Goal: Information Seeking & Learning: Learn about a topic

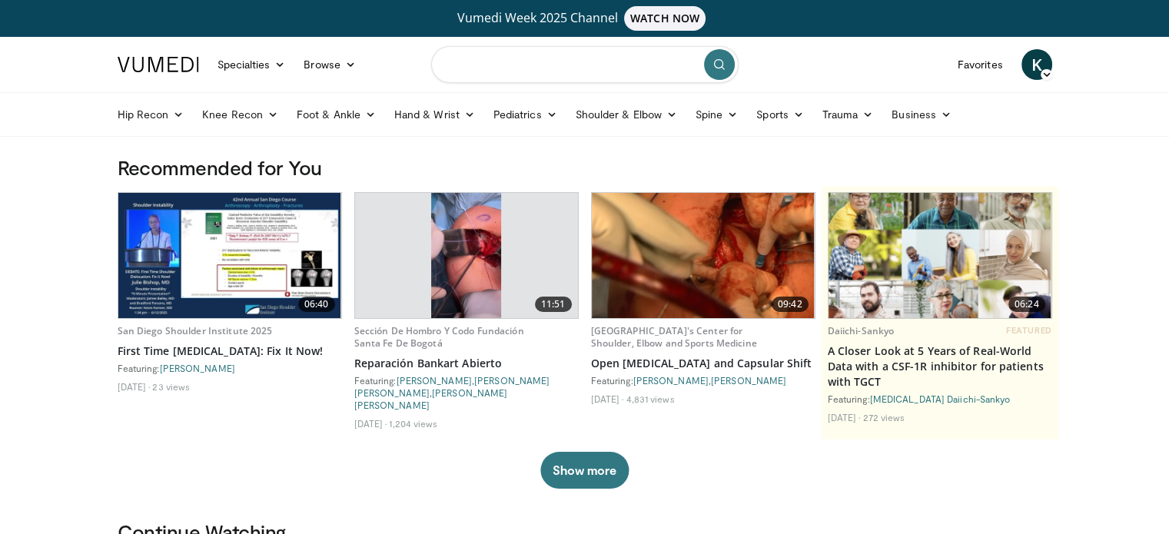
click at [562, 61] on input "Search topics, interventions" at bounding box center [584, 64] width 307 height 37
type input "**********"
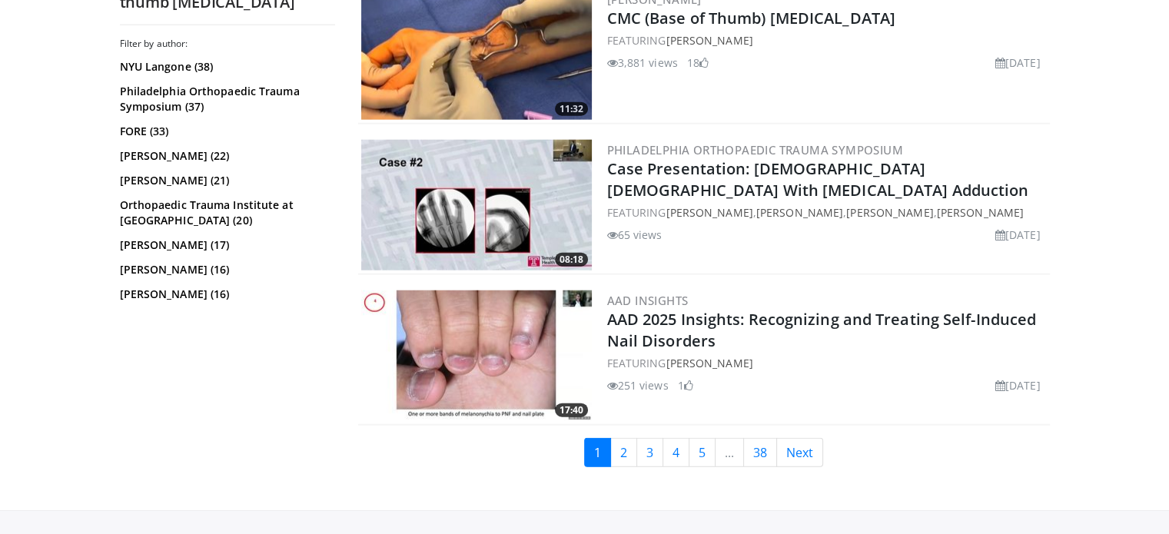
scroll to position [3919, 0]
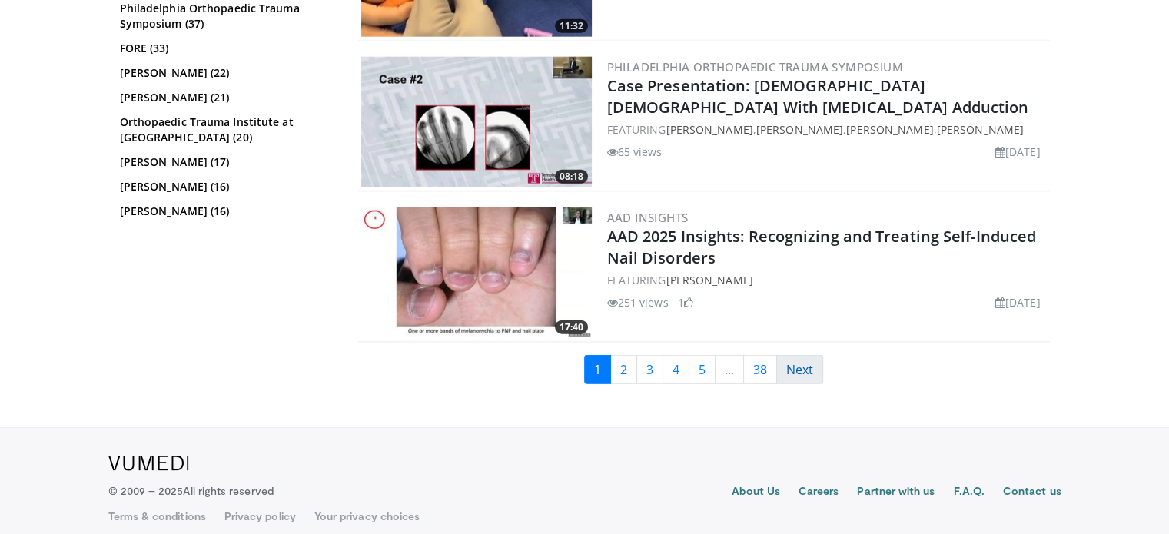
click at [793, 363] on link "Next" at bounding box center [799, 369] width 47 height 29
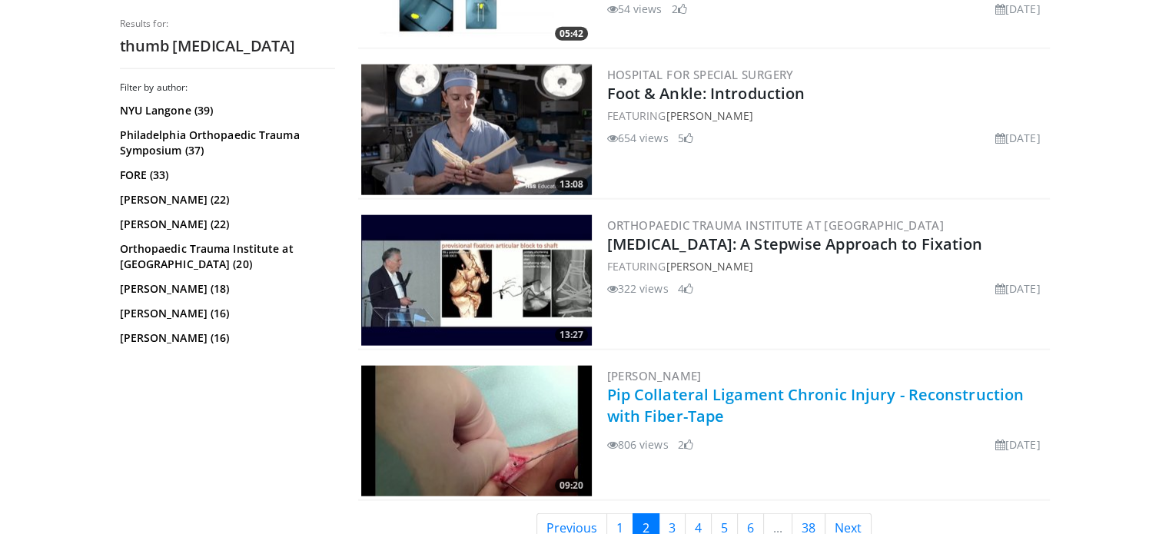
scroll to position [3924, 0]
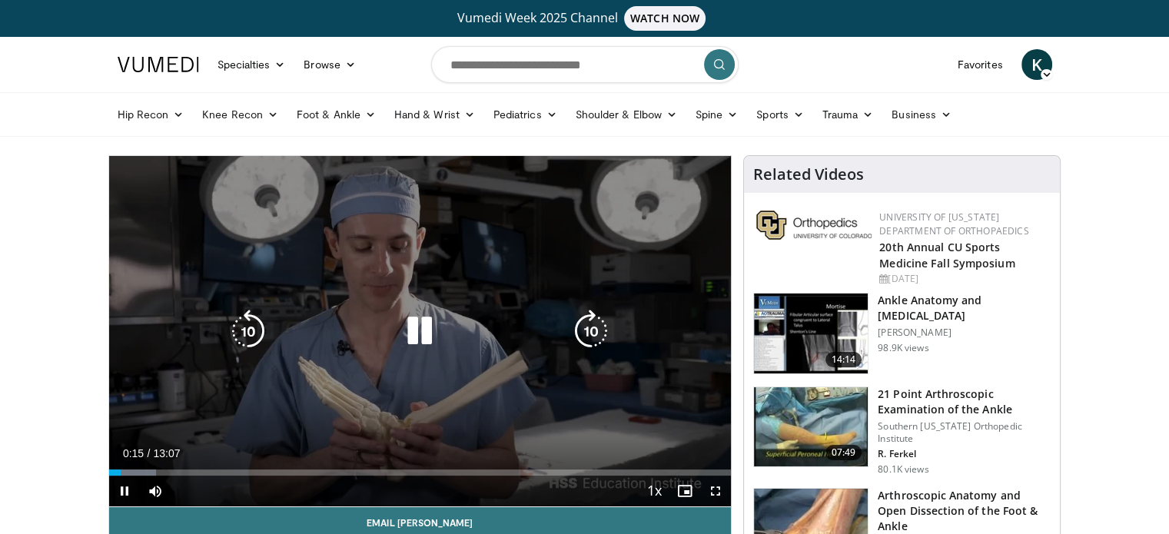
click at [411, 342] on icon "Video Player" at bounding box center [419, 331] width 43 height 43
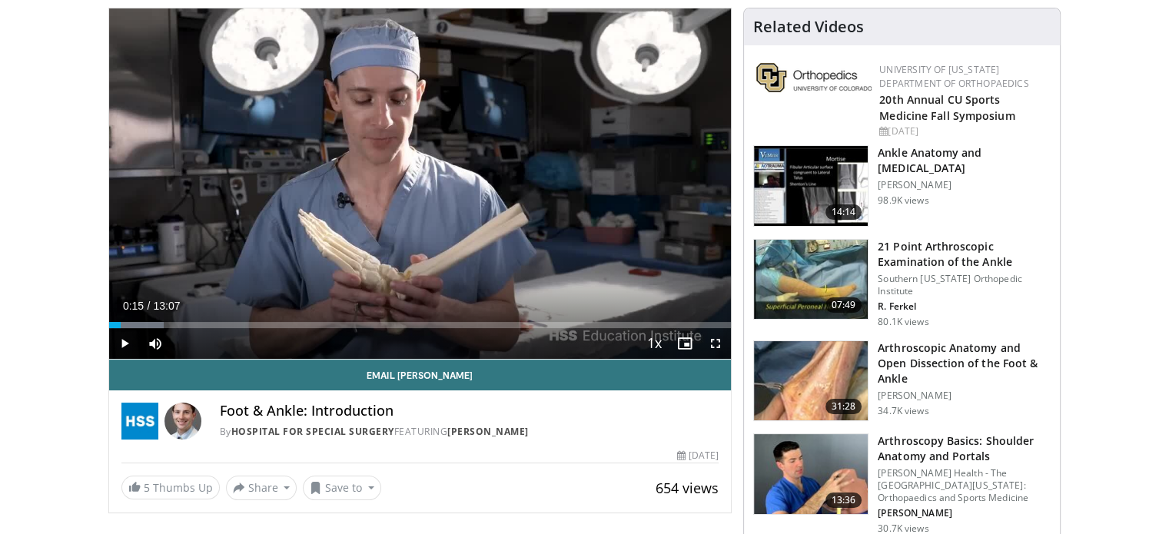
scroll to position [231, 0]
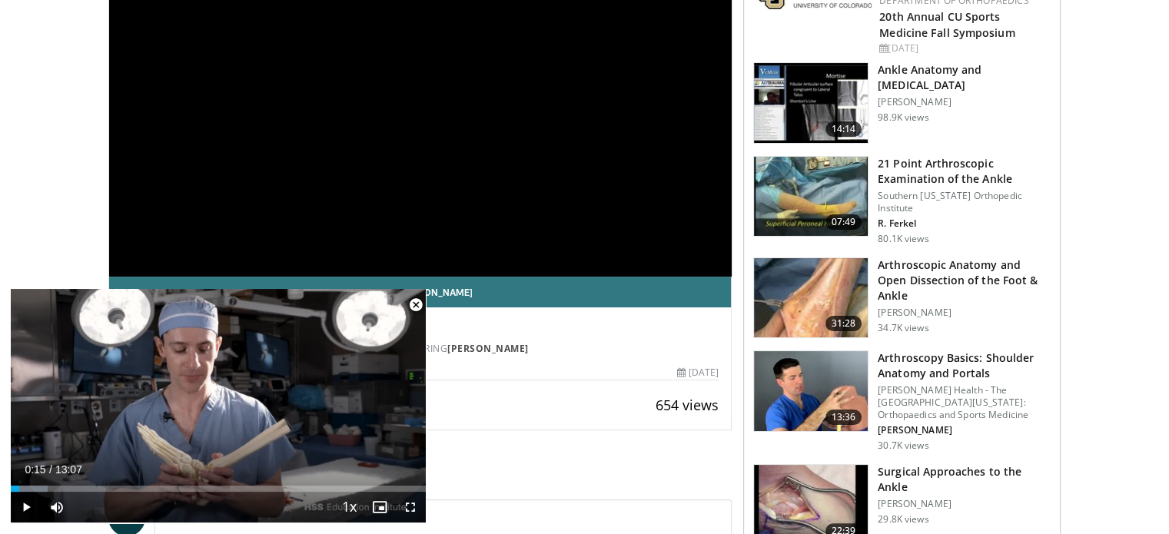
click at [418, 308] on span "Video Player" at bounding box center [415, 305] width 31 height 31
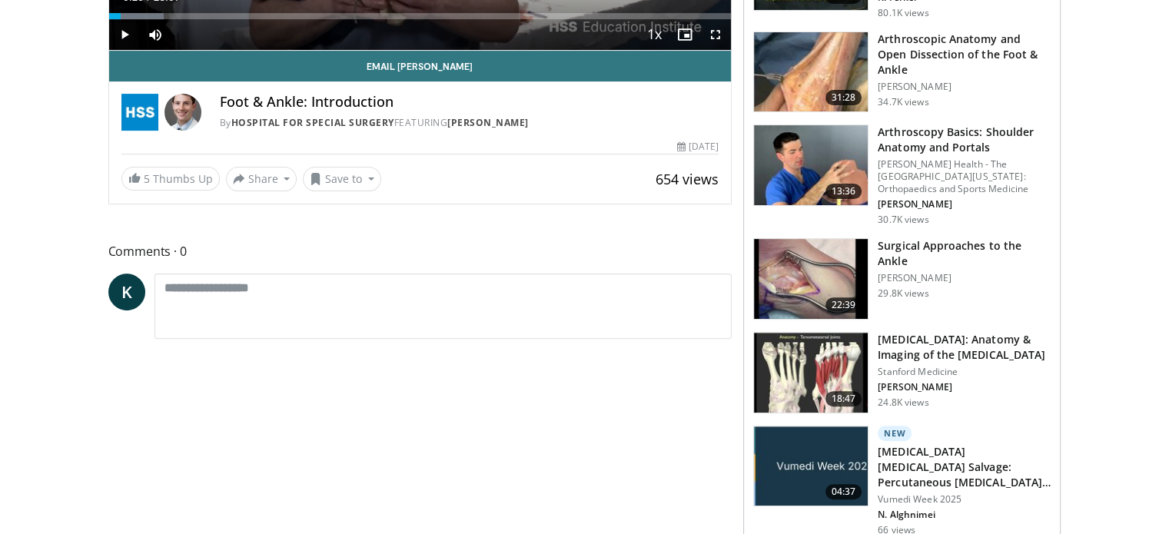
scroll to position [461, 0]
